Goal: Task Accomplishment & Management: Check status

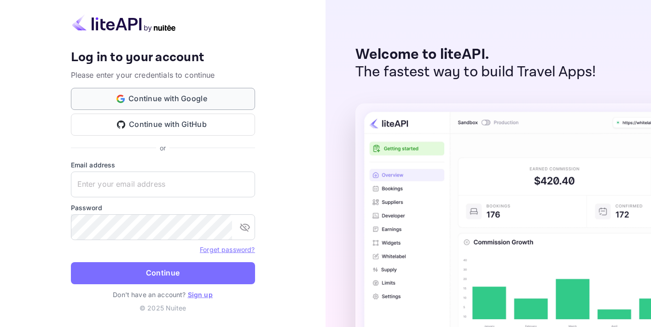
click at [182, 104] on button "Continue with Google" at bounding box center [163, 99] width 184 height 22
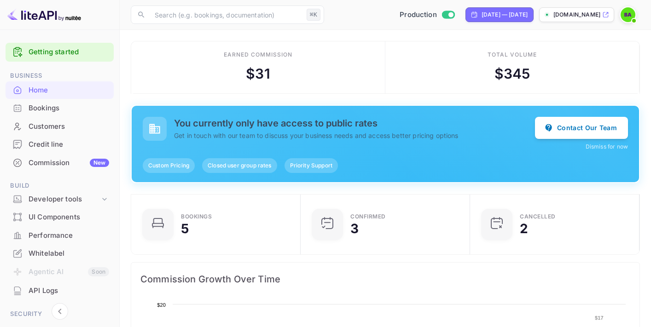
scroll to position [150, 164]
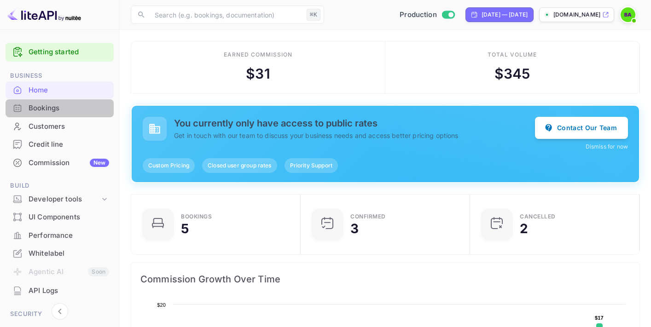
click at [65, 112] on div "Bookings" at bounding box center [69, 108] width 81 height 11
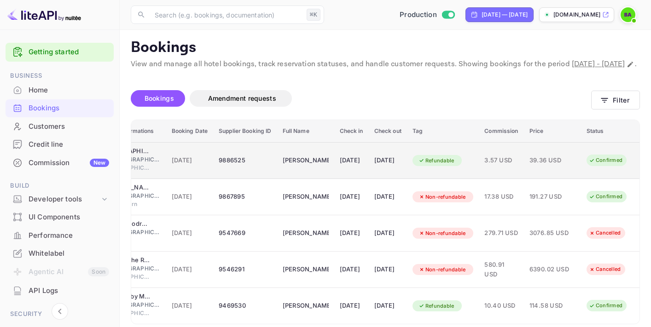
scroll to position [0, 105]
click at [342, 179] on td "[DATE]" at bounding box center [351, 160] width 35 height 37
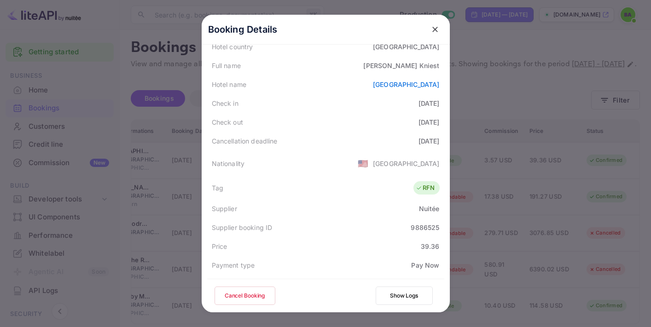
scroll to position [55, 0]
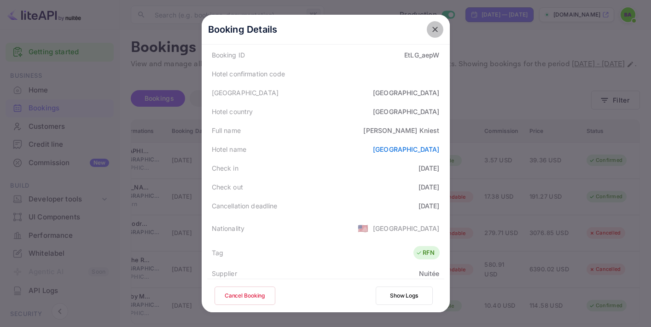
click at [437, 31] on icon "close" at bounding box center [434, 29] width 9 height 9
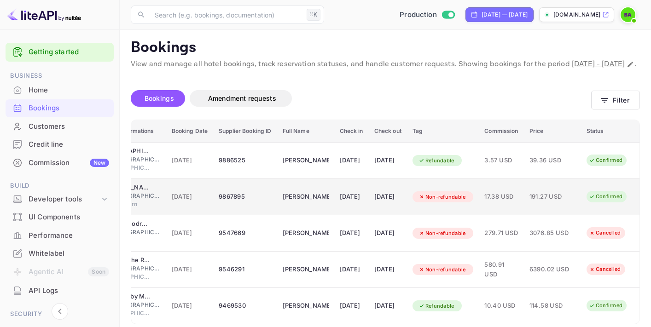
click at [539, 204] on div "191.27 USD" at bounding box center [552, 197] width 46 height 15
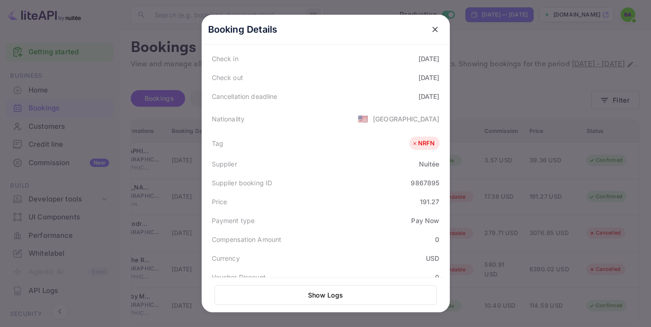
scroll to position [174, 0]
click at [493, 169] on div at bounding box center [325, 163] width 651 height 327
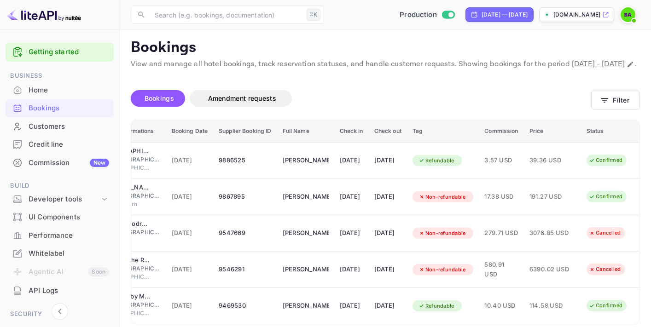
click at [56, 146] on div "Credit line" at bounding box center [69, 144] width 81 height 11
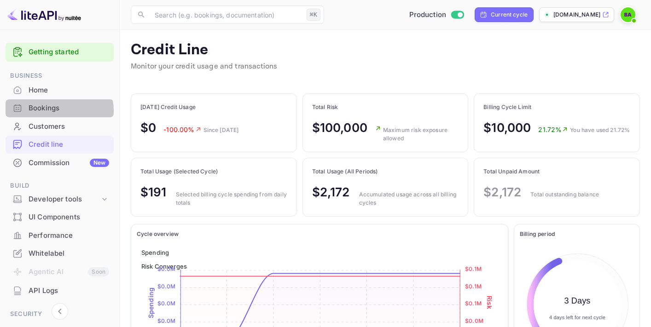
click at [55, 110] on div "Bookings" at bounding box center [69, 108] width 81 height 11
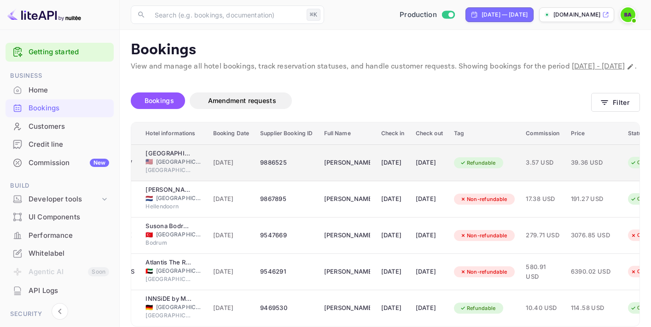
scroll to position [0, 105]
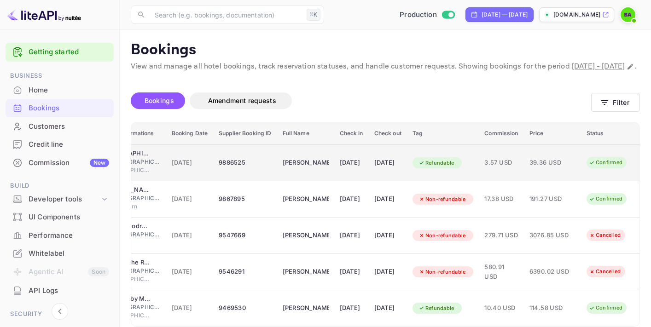
click at [574, 181] on td "39.36 USD" at bounding box center [552, 163] width 57 height 37
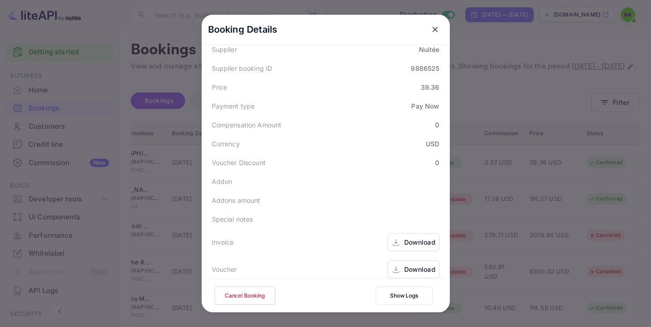
scroll to position [287, 0]
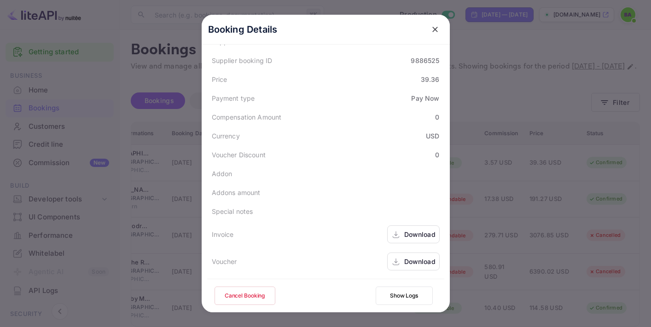
click at [411, 293] on button "Show Logs" at bounding box center [404, 296] width 57 height 18
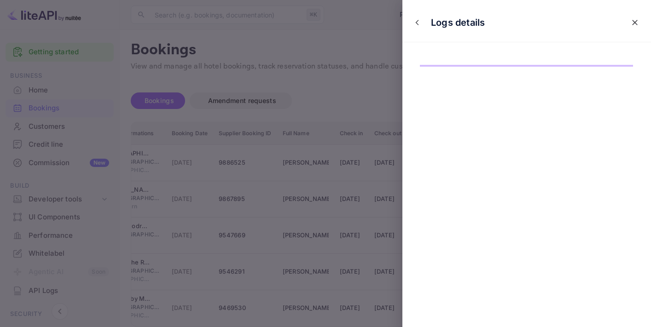
click at [419, 23] on icon "close" at bounding box center [417, 22] width 6 height 6
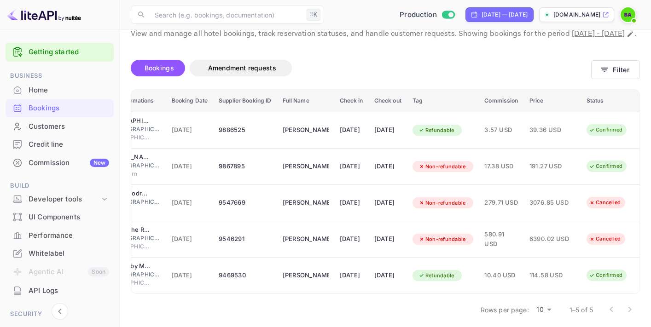
scroll to position [49, 0]
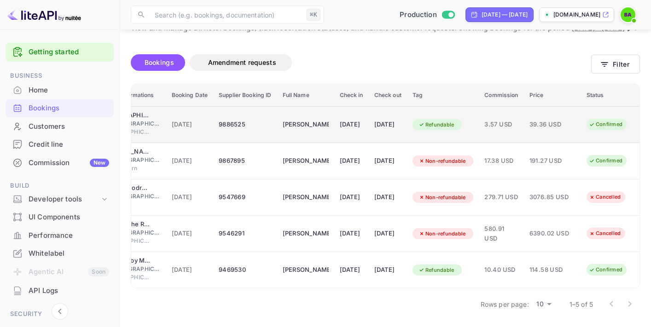
click at [386, 131] on div "[DATE]" at bounding box center [387, 124] width 27 height 15
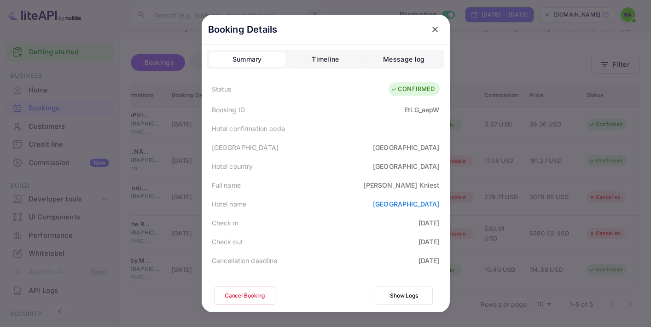
click at [409, 297] on button "Show Logs" at bounding box center [404, 296] width 57 height 18
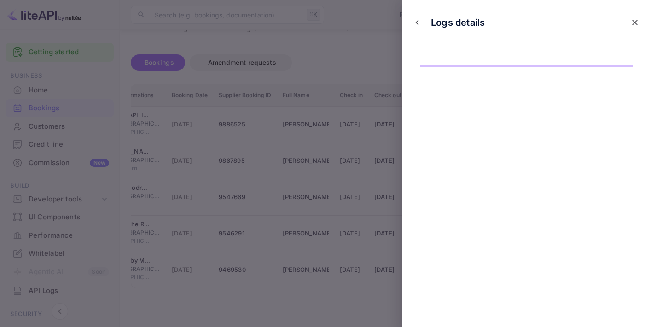
click at [637, 21] on icon "close" at bounding box center [634, 22] width 9 height 9
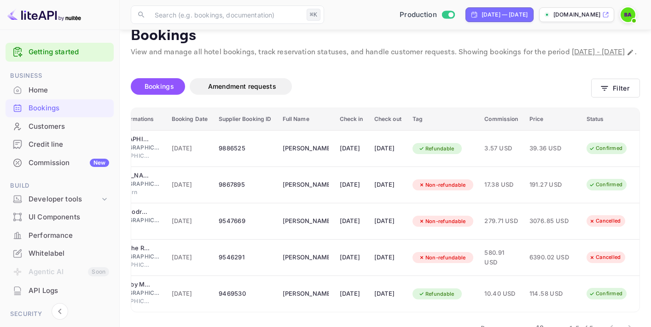
scroll to position [0, 0]
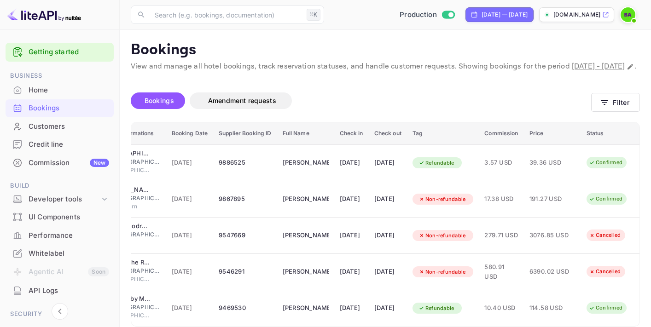
click at [55, 85] on div "Home" at bounding box center [69, 90] width 81 height 11
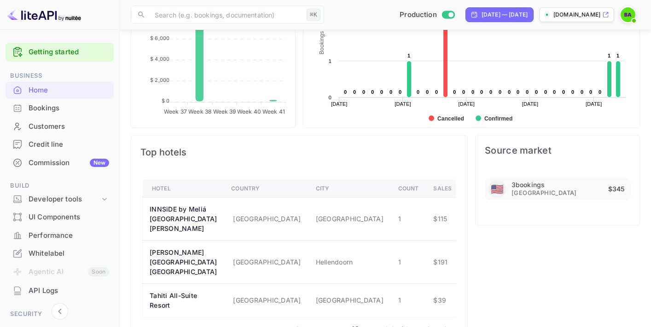
scroll to position [540, 0]
